Goal: Task Accomplishment & Management: Manage account settings

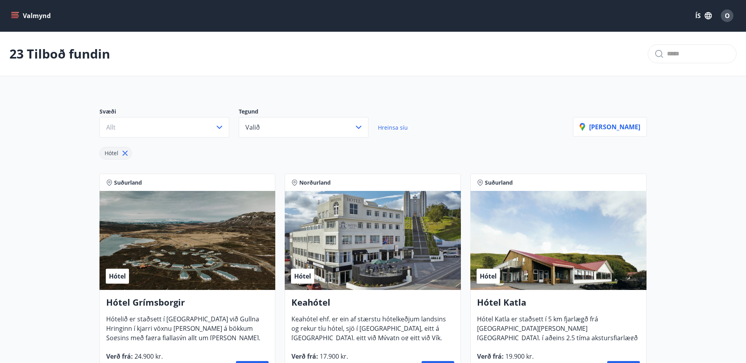
click at [697, 13] on button "ÍS" at bounding box center [703, 16] width 25 height 14
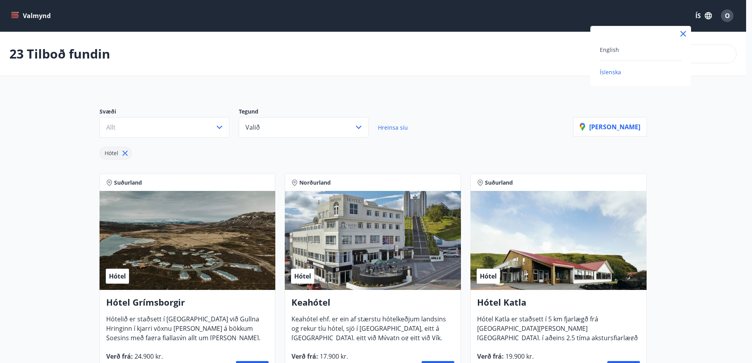
click at [698, 16] on div at bounding box center [376, 181] width 752 height 363
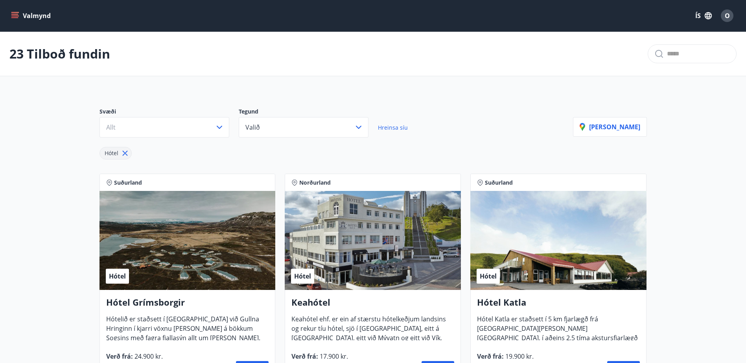
click at [729, 15] on span "O" at bounding box center [727, 15] width 5 height 9
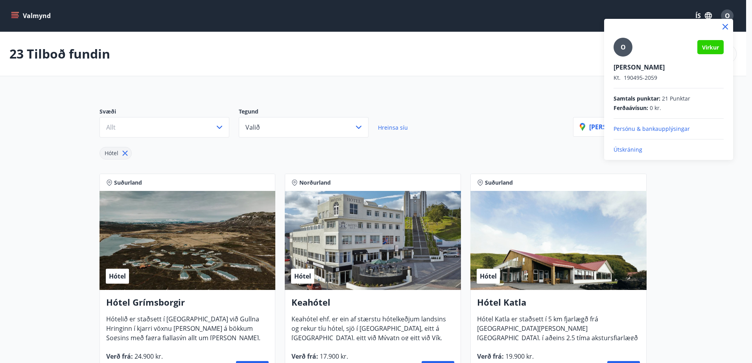
click at [635, 151] on p "Útskráning" at bounding box center [668, 150] width 110 height 8
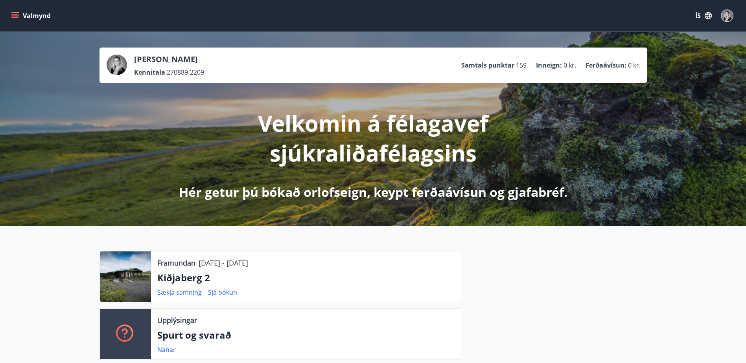
click at [15, 14] on icon "menu" at bounding box center [14, 14] width 7 height 1
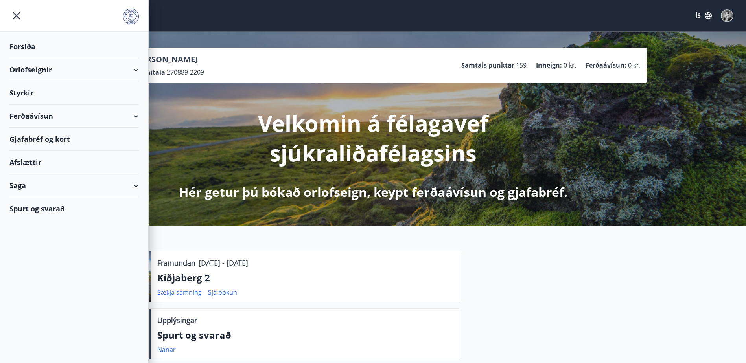
click at [20, 94] on div "Styrkir" at bounding box center [73, 92] width 129 height 23
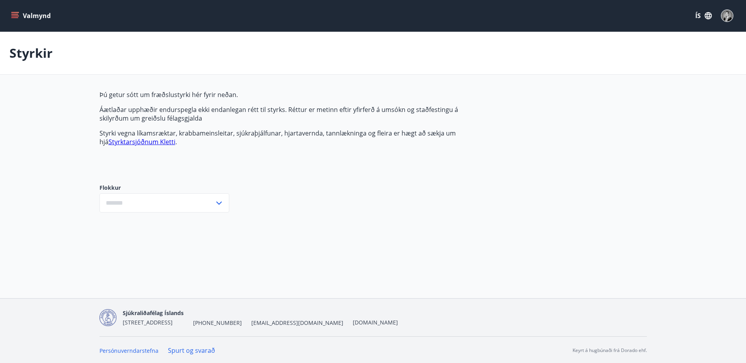
type input "***"
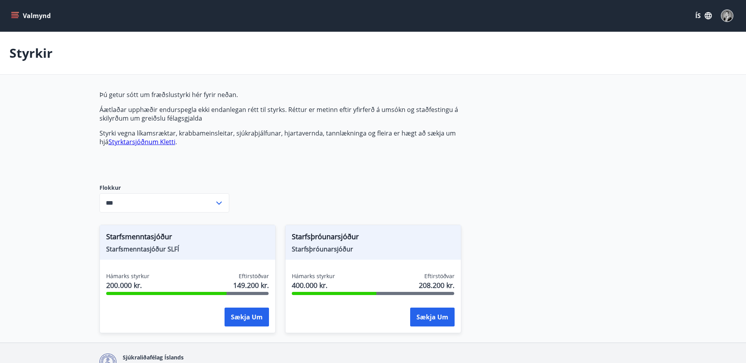
click at [16, 14] on icon "menu" at bounding box center [14, 14] width 7 height 1
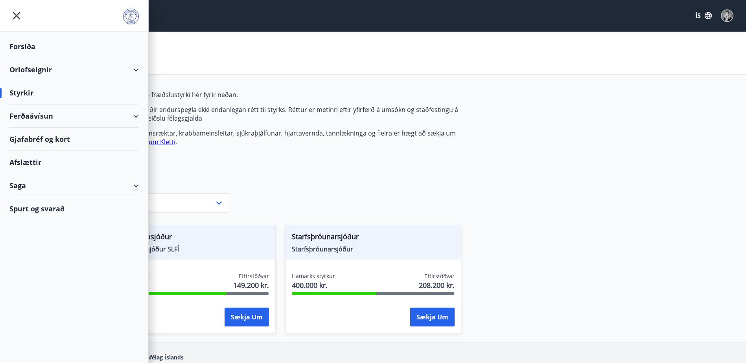
click at [20, 186] on div "Saga" at bounding box center [73, 185] width 129 height 23
click at [35, 290] on div "Styrkjasaga" at bounding box center [74, 288] width 117 height 17
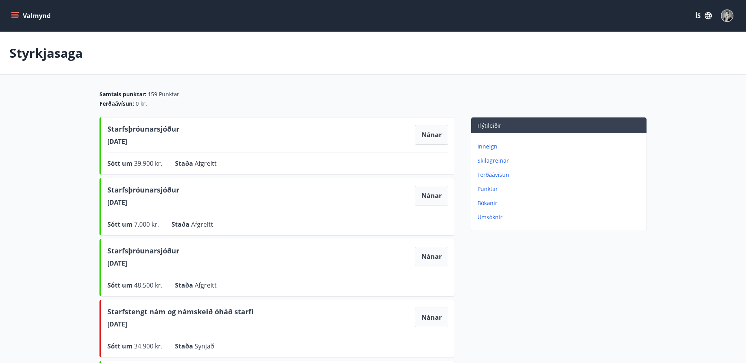
click at [15, 15] on icon "menu" at bounding box center [15, 16] width 8 height 8
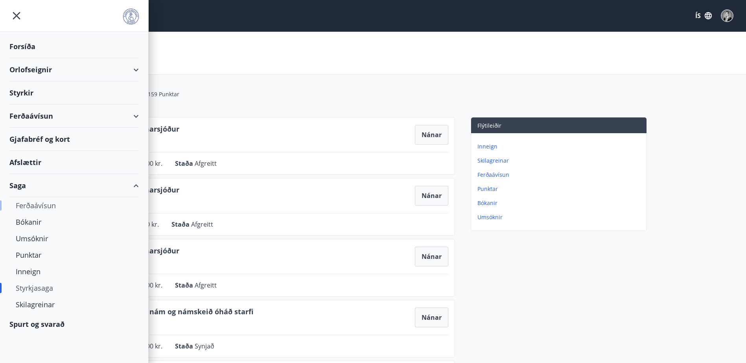
click at [52, 208] on div "Ferðaávísun" at bounding box center [74, 205] width 117 height 17
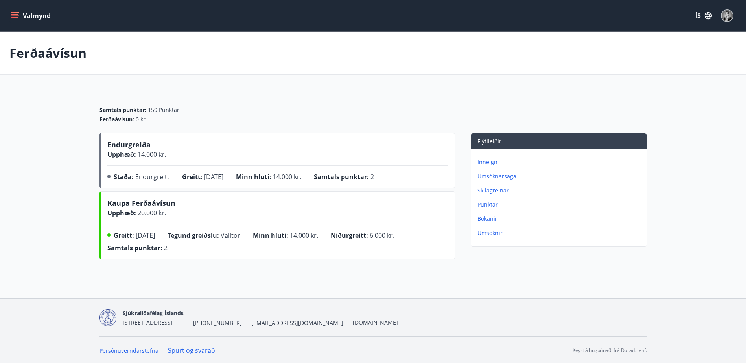
click at [14, 16] on icon "menu" at bounding box center [15, 15] width 9 height 1
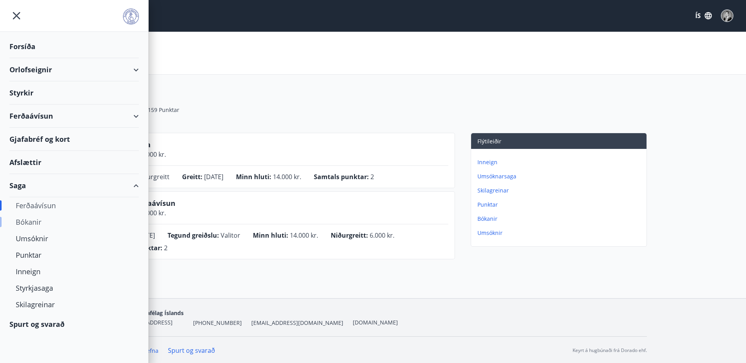
click at [25, 222] on div "Bókanir" at bounding box center [74, 222] width 117 height 17
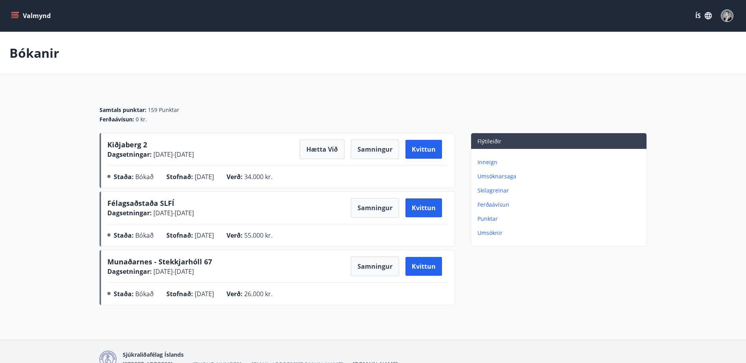
click at [13, 15] on icon "menu" at bounding box center [15, 16] width 8 height 8
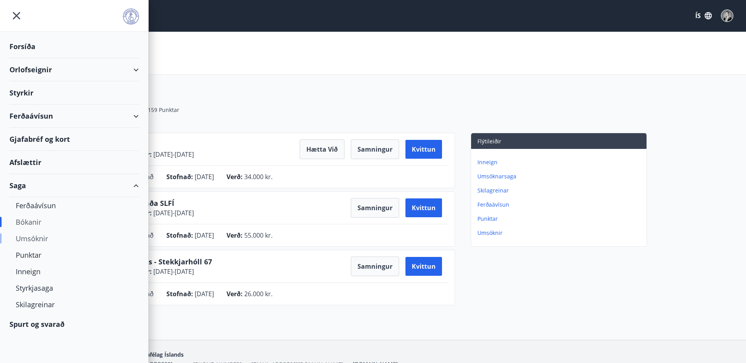
click at [33, 240] on div "Umsóknir" at bounding box center [74, 238] width 117 height 17
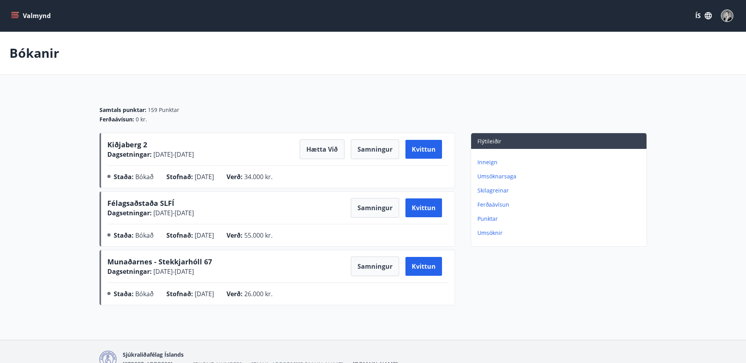
click at [13, 15] on icon "menu" at bounding box center [14, 14] width 7 height 1
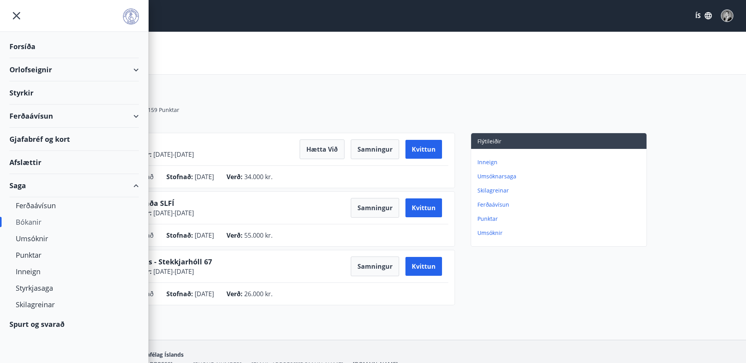
drag, startPoint x: 16, startPoint y: 89, endPoint x: 17, endPoint y: 107, distance: 17.7
click at [16, 97] on ul "Forsíða Orlofseignir Styrkir Ferðaávísun Gjafabréf og kort Afslættir Saga Ferða…" at bounding box center [74, 184] width 148 height 304
click at [14, 14] on icon "menu" at bounding box center [16, 16] width 14 height 14
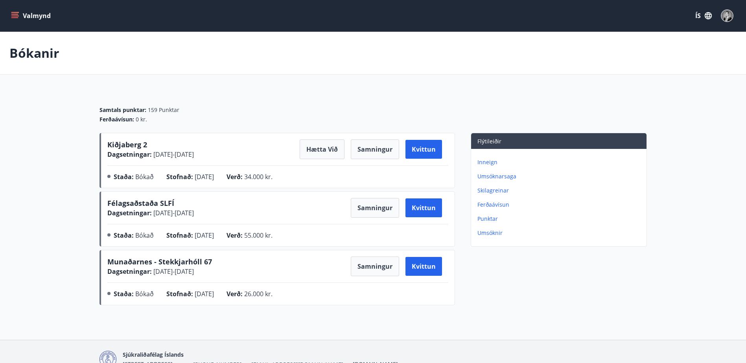
click at [725, 15] on img "button" at bounding box center [726, 15] width 11 height 11
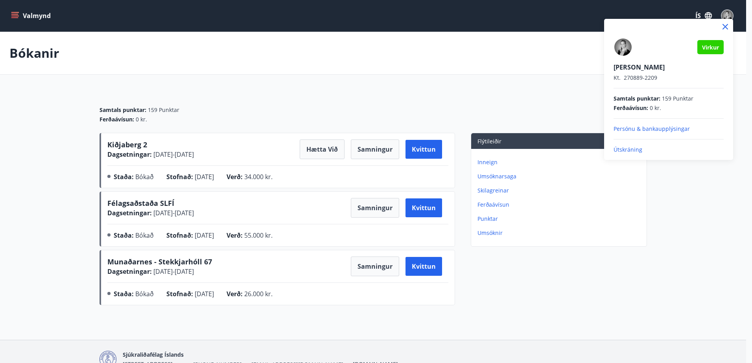
click at [626, 151] on p "Útskráning" at bounding box center [668, 150] width 110 height 8
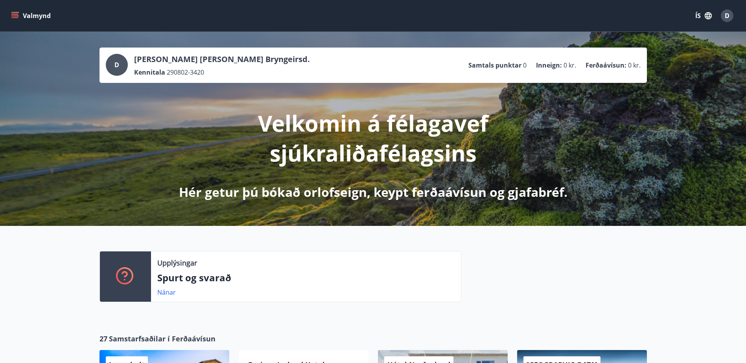
click at [11, 16] on icon "menu" at bounding box center [15, 15] width 9 height 1
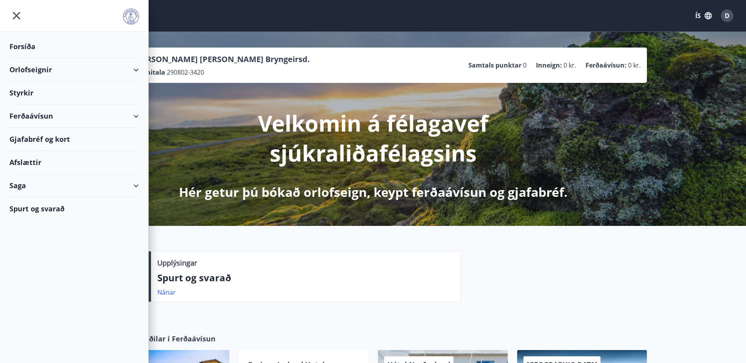
click at [236, 6] on div "Valmynd ÍS D" at bounding box center [373, 15] width 746 height 31
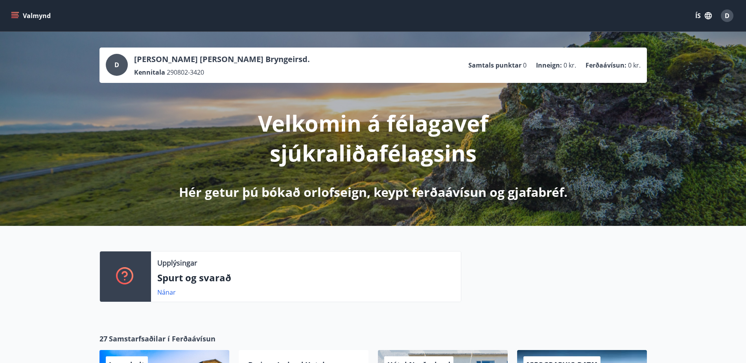
click at [13, 13] on icon "menu" at bounding box center [15, 12] width 9 height 1
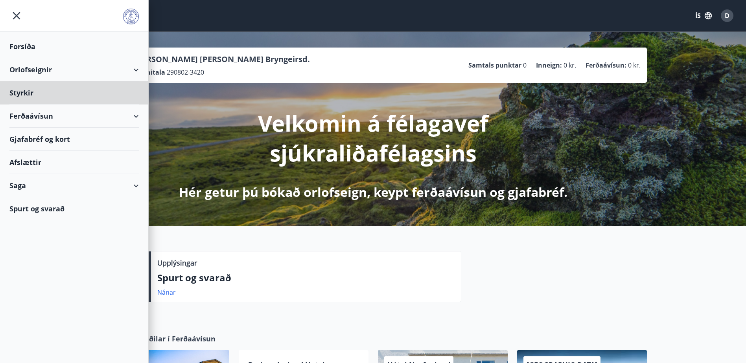
click at [22, 46] on div "Forsíða" at bounding box center [73, 46] width 129 height 23
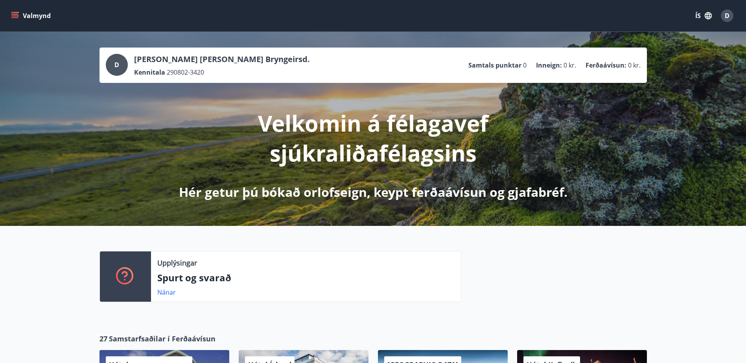
click at [16, 13] on icon "menu" at bounding box center [15, 16] width 8 height 8
click at [731, 16] on div "D" at bounding box center [727, 15] width 13 height 13
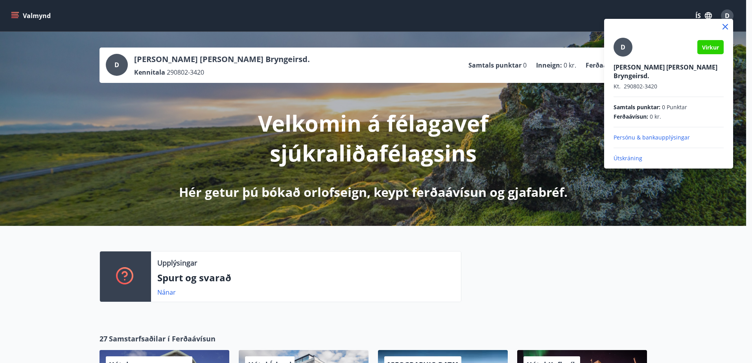
click at [631, 155] on p "Útskráning" at bounding box center [668, 159] width 110 height 8
